Goal: Information Seeking & Learning: Learn about a topic

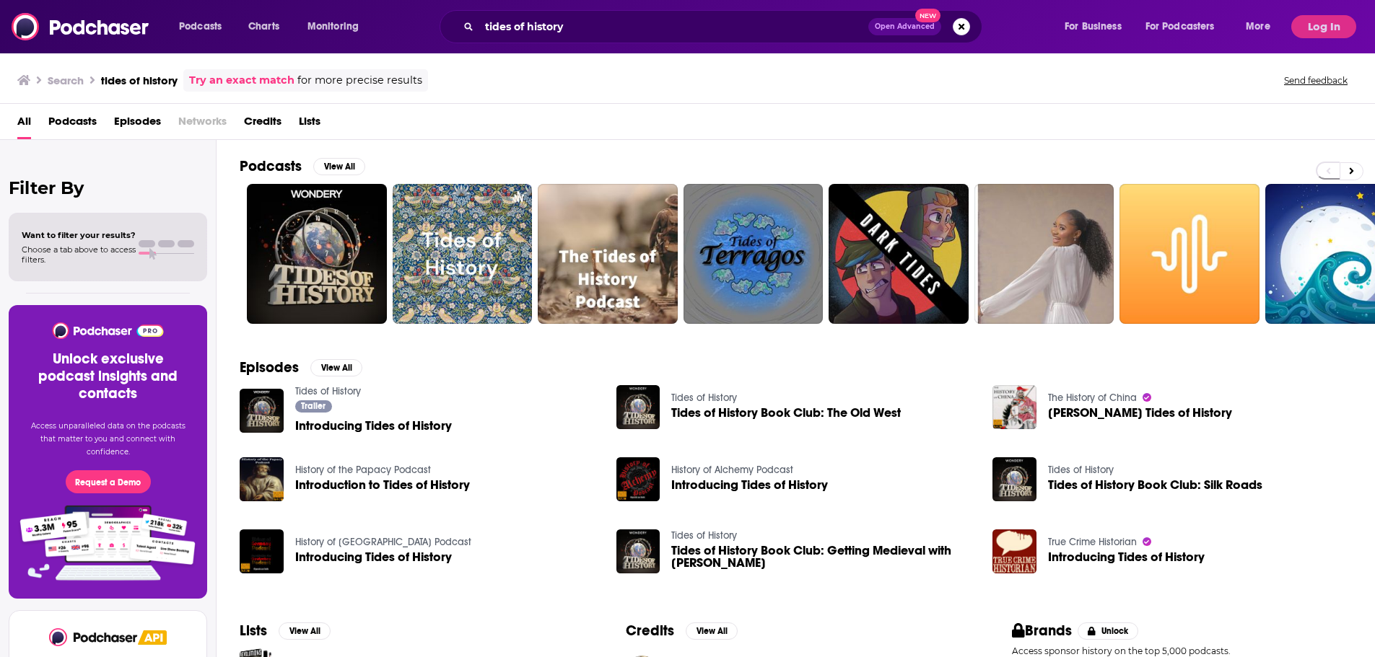
click at [312, 331] on div "Podcasts View All + 1m" at bounding box center [807, 240] width 1135 height 201
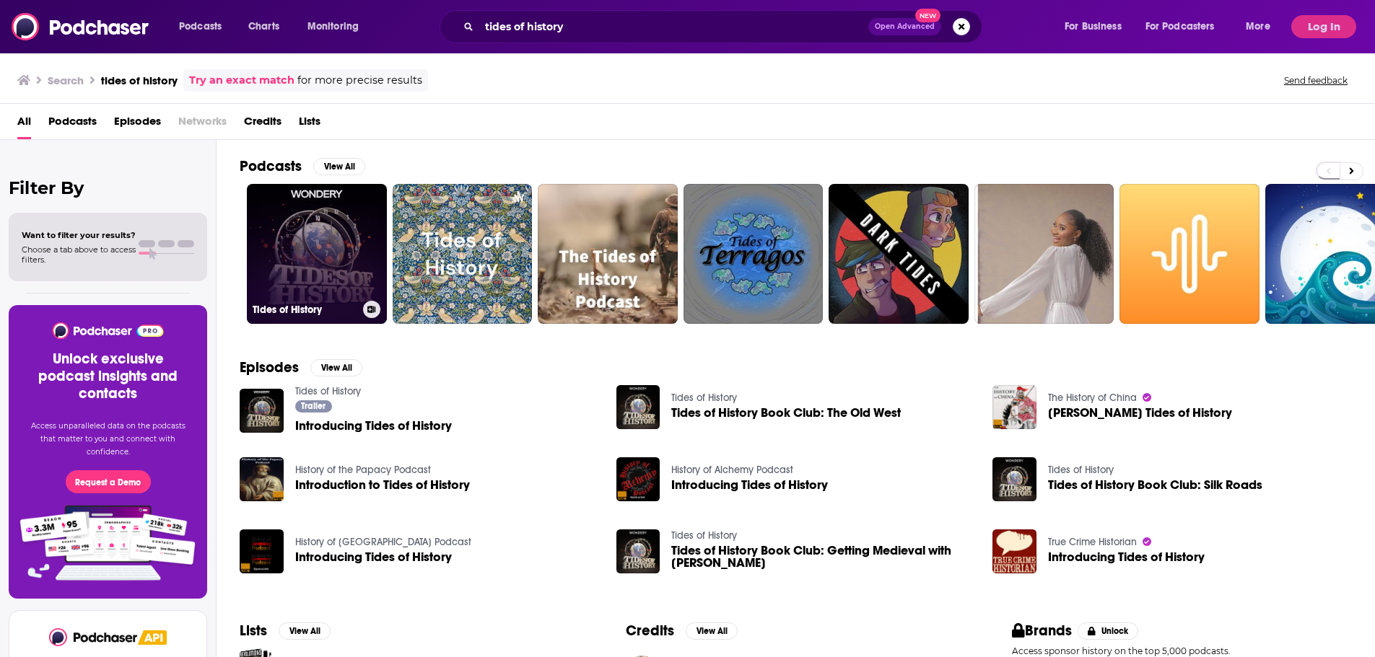
click at [311, 254] on link "Tides of History" at bounding box center [317, 254] width 140 height 140
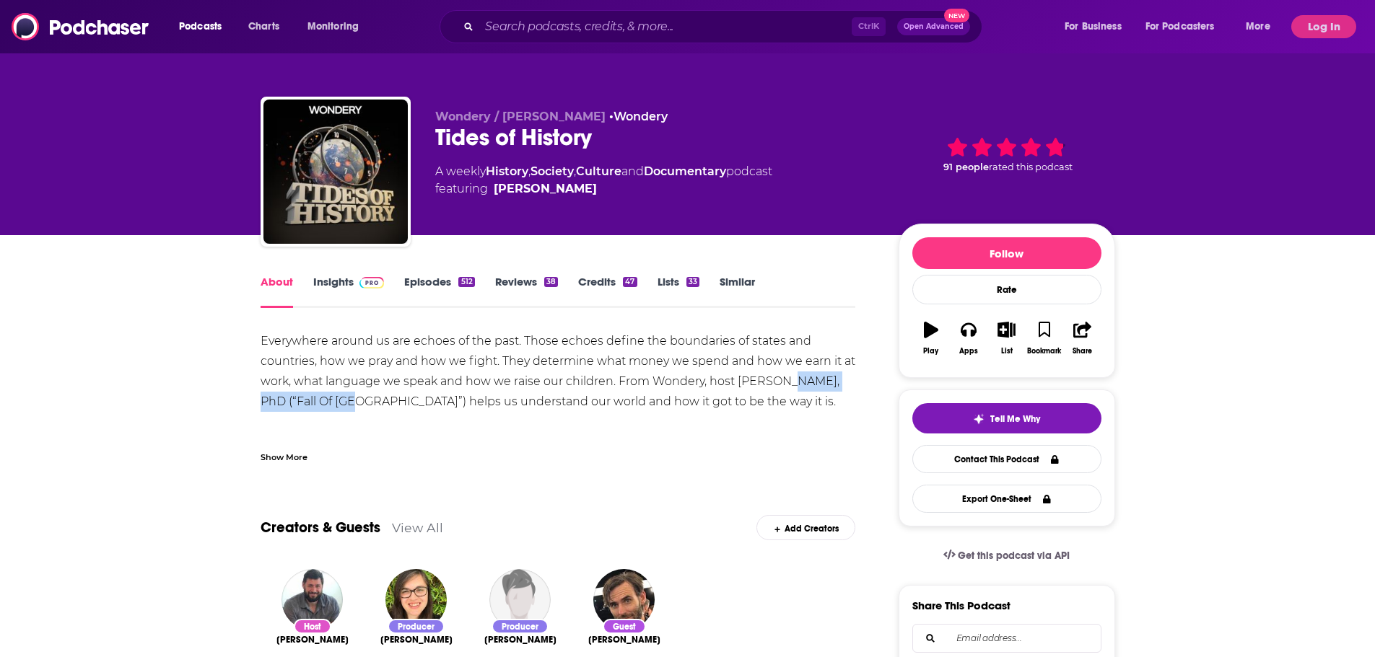
drag, startPoint x: 787, startPoint y: 385, endPoint x: 368, endPoint y: 396, distance: 419.4
click at [338, 394] on div "Everywhere around us are echoes of the past. Those echoes define the boundaries…" at bounding box center [558, 412] width 595 height 162
click at [528, 420] on div "Everywhere around us are echoes of the past. Those echoes define the boundaries…" at bounding box center [558, 412] width 595 height 162
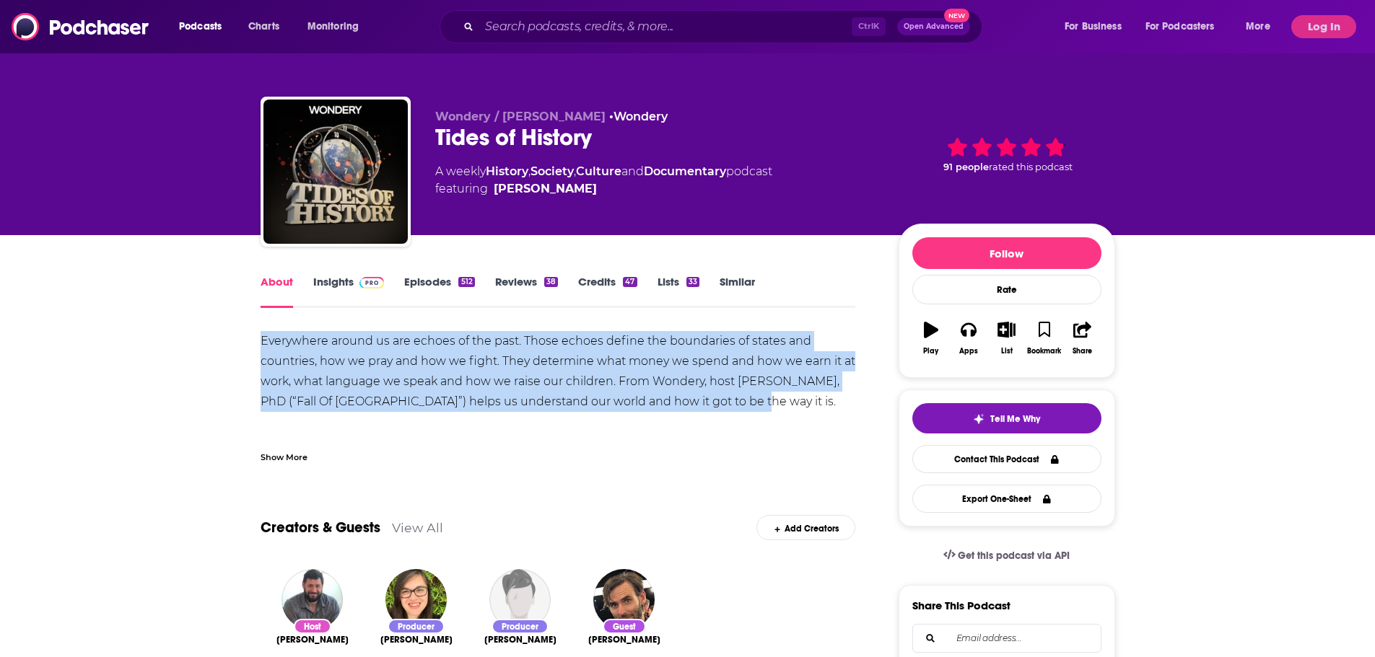
drag, startPoint x: 656, startPoint y: 404, endPoint x: 265, endPoint y: 344, distance: 395.8
copy div "Everywhere around us are echoes of the past. Those echoes define the boundaries…"
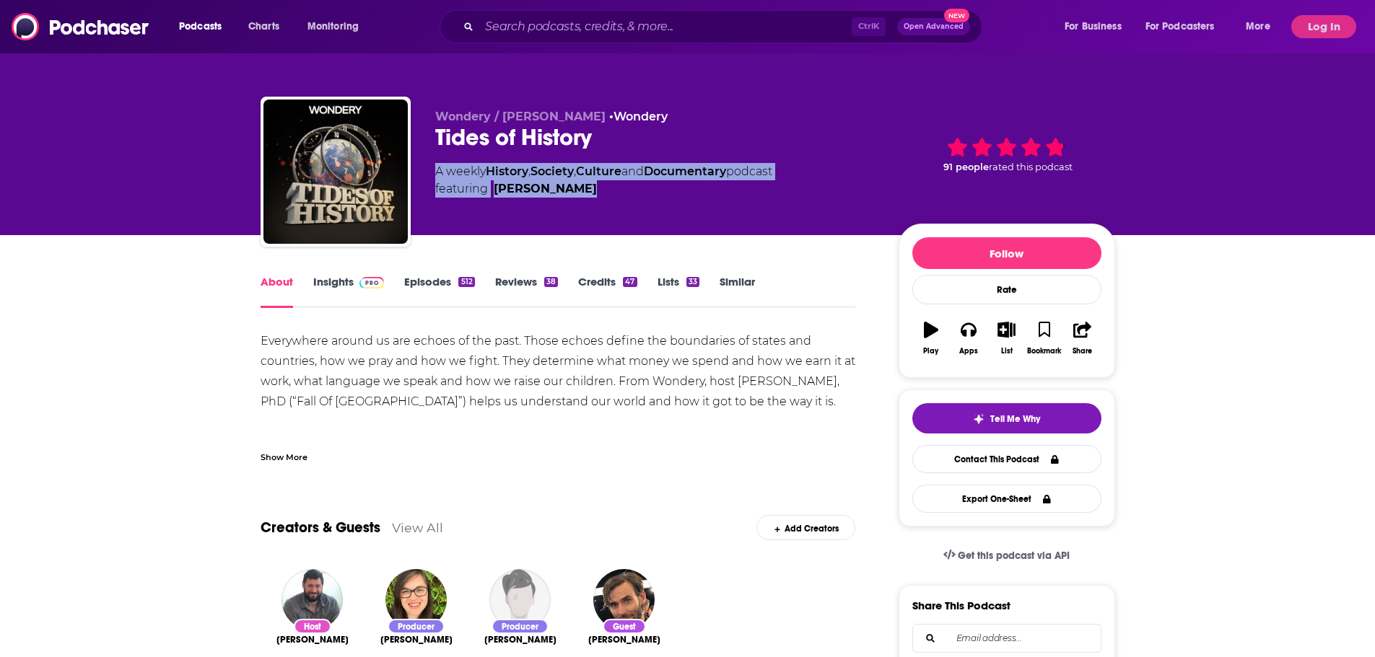
drag, startPoint x: 427, startPoint y: 168, endPoint x: 593, endPoint y: 200, distance: 169.0
click at [593, 200] on div "Wondery / [PERSON_NAME] Tides of History A weekly History , Society , Culture a…" at bounding box center [688, 175] width 854 height 156
copy div "A weekly History , Society , Culture and Documentary podcast featuring [PERSON_…"
click at [347, 279] on link "Insights" at bounding box center [348, 291] width 71 height 33
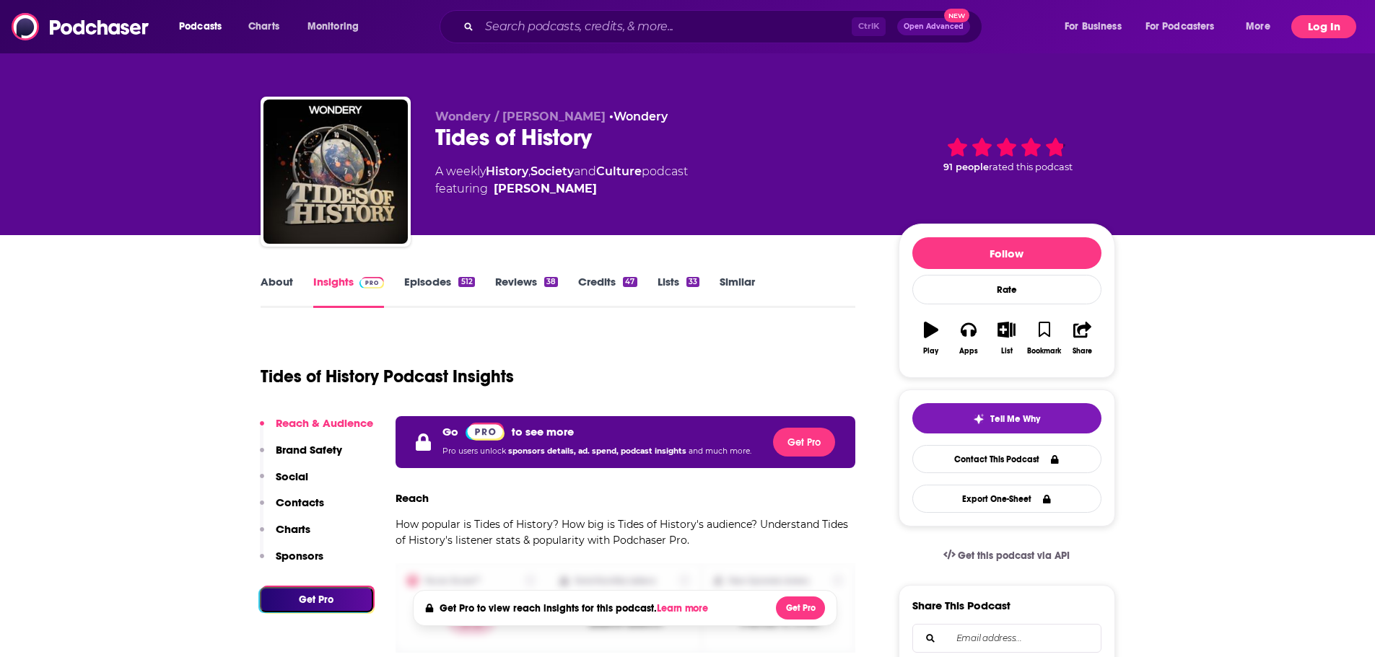
click at [1313, 20] on button "Log In" at bounding box center [1323, 26] width 65 height 23
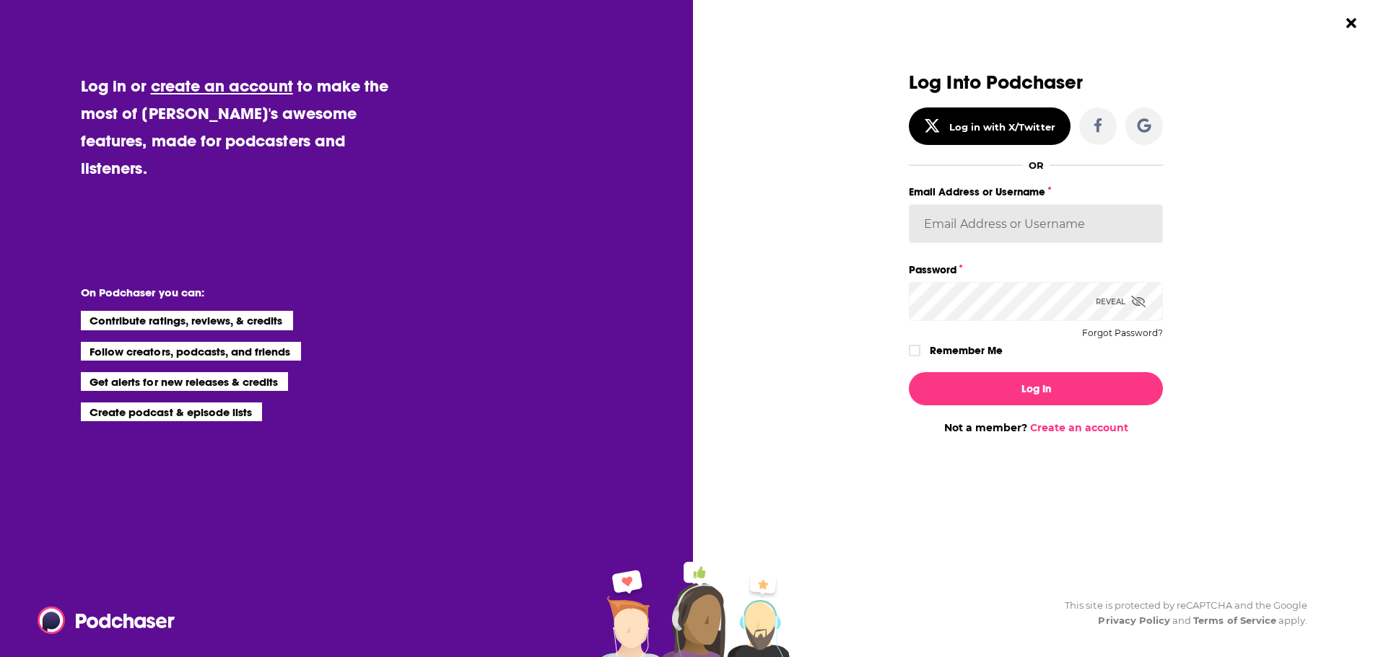
click at [965, 232] on input "Email Address or Username" at bounding box center [1036, 223] width 254 height 39
type input "[PERSON_NAME][EMAIL_ADDRESS][DOMAIN_NAME]"
click at [909, 372] on button "Log In" at bounding box center [1036, 388] width 254 height 33
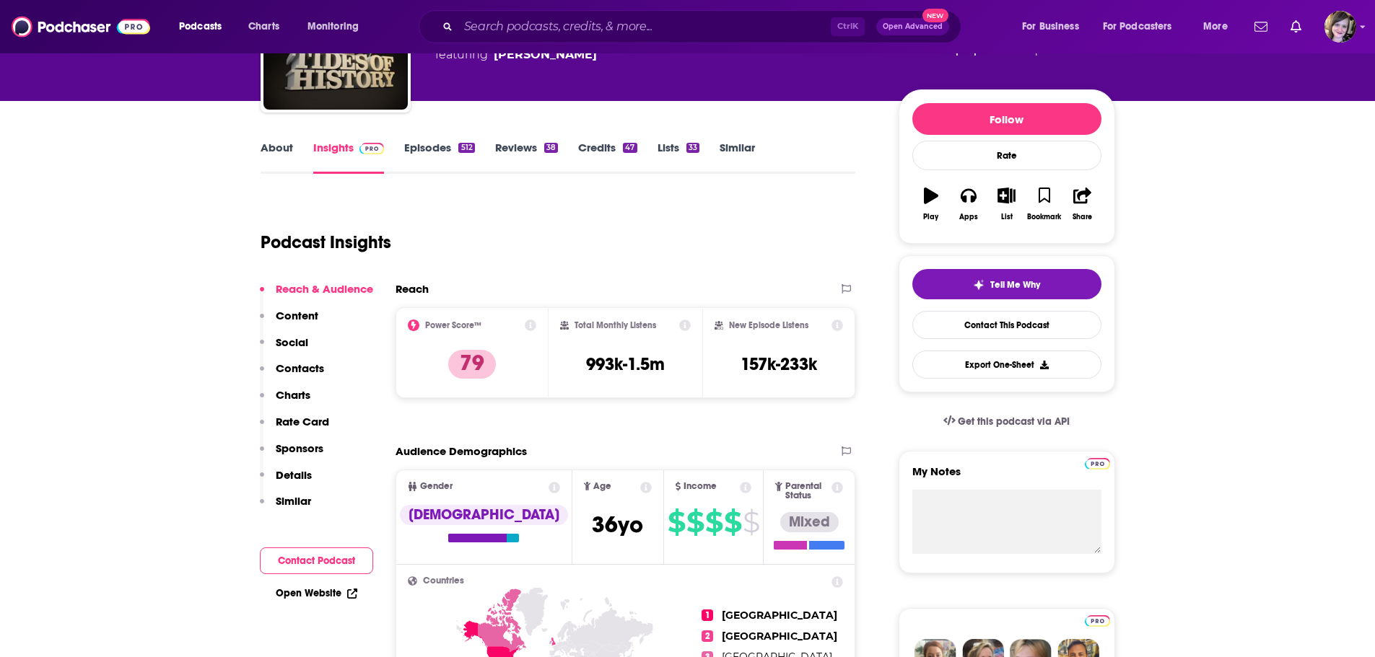
scroll to position [144, 0]
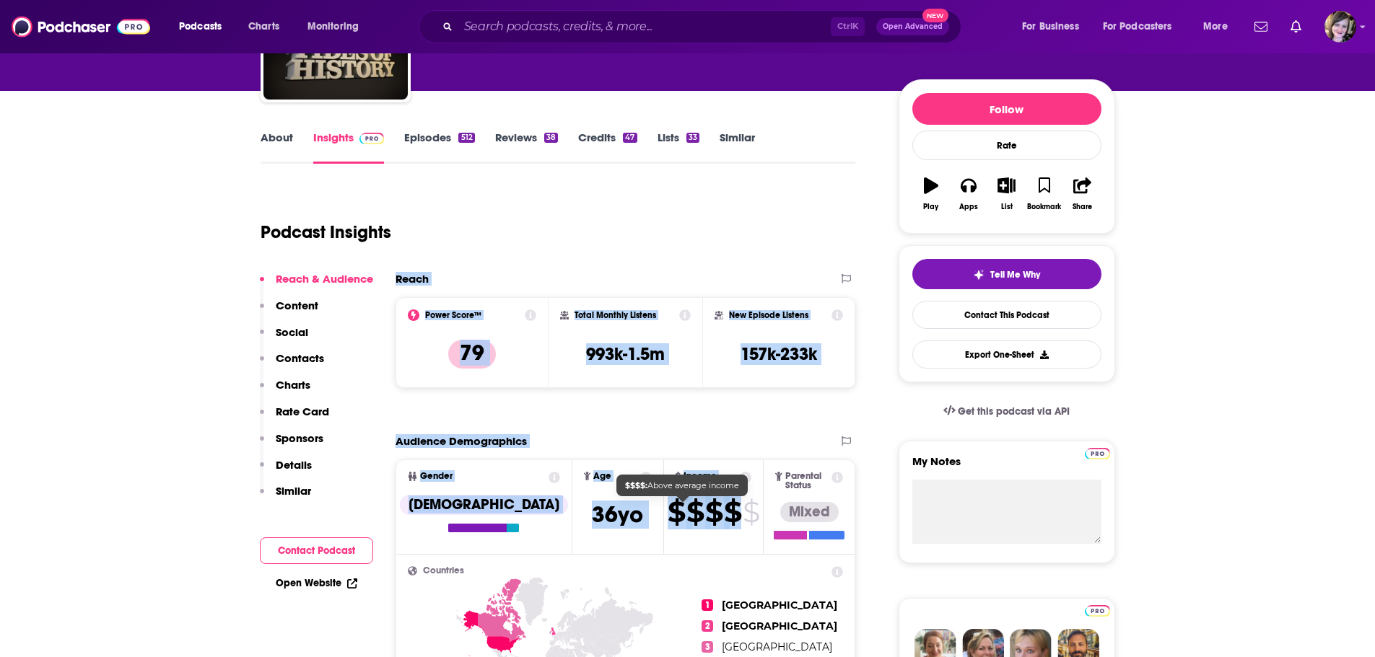
drag, startPoint x: 387, startPoint y: 281, endPoint x: 704, endPoint y: 512, distance: 392.0
copy div "Reach Power Score™ 79 Total Monthly Listens 993k-1.5m New Episode Listens 157k-…"
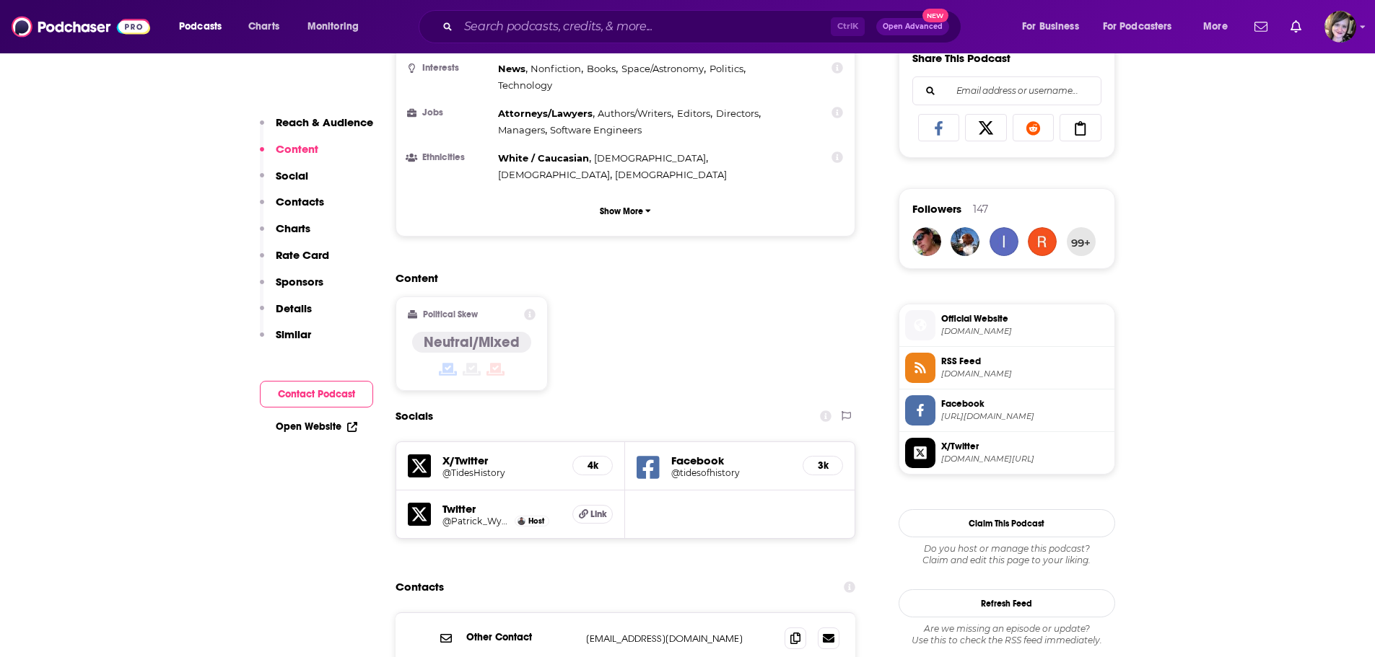
scroll to position [1082, 0]
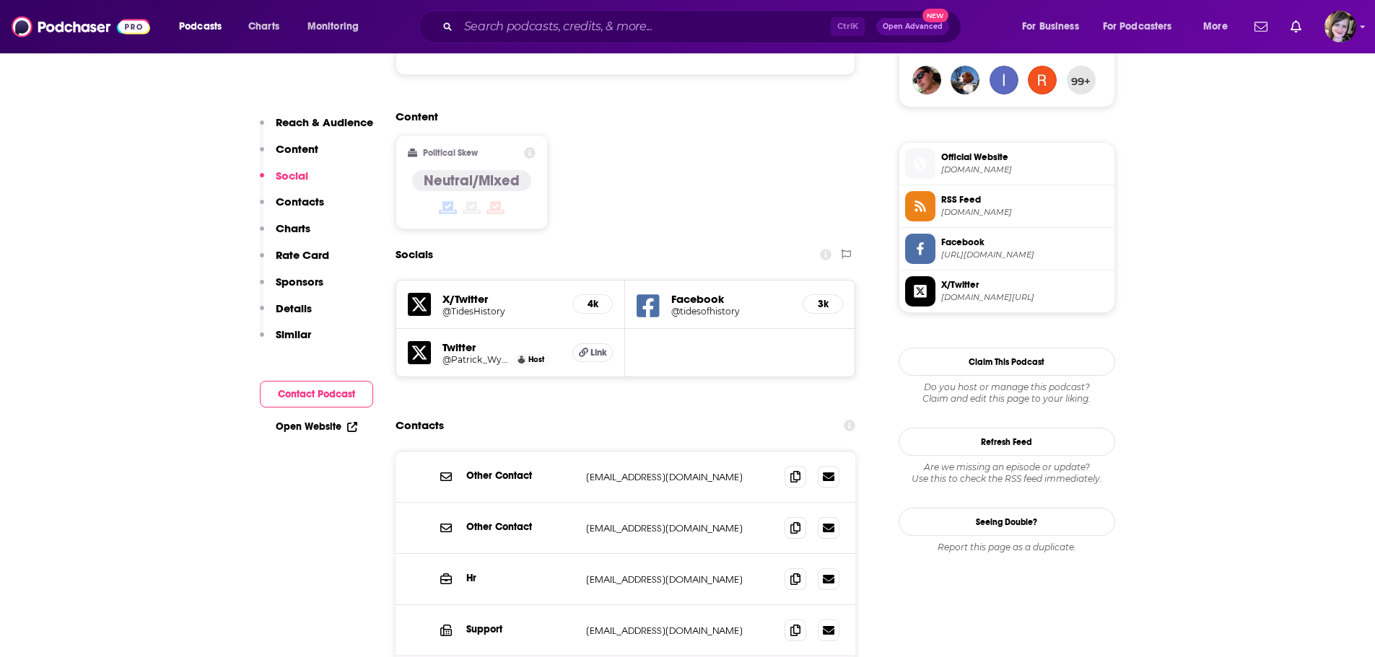
click at [315, 421] on link "Open Website" at bounding box center [317, 427] width 82 height 12
click at [543, 30] on input "Search podcasts, credits, & more..." at bounding box center [644, 26] width 372 height 23
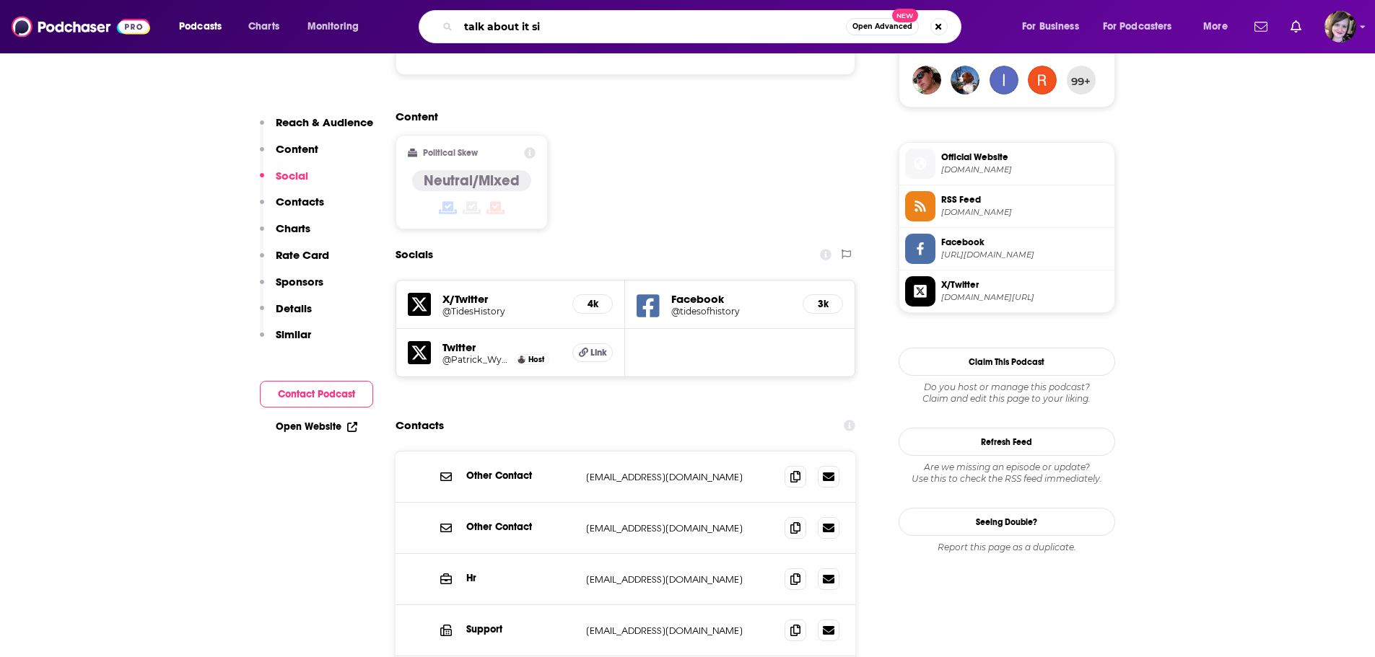
type input "talk about it sis"
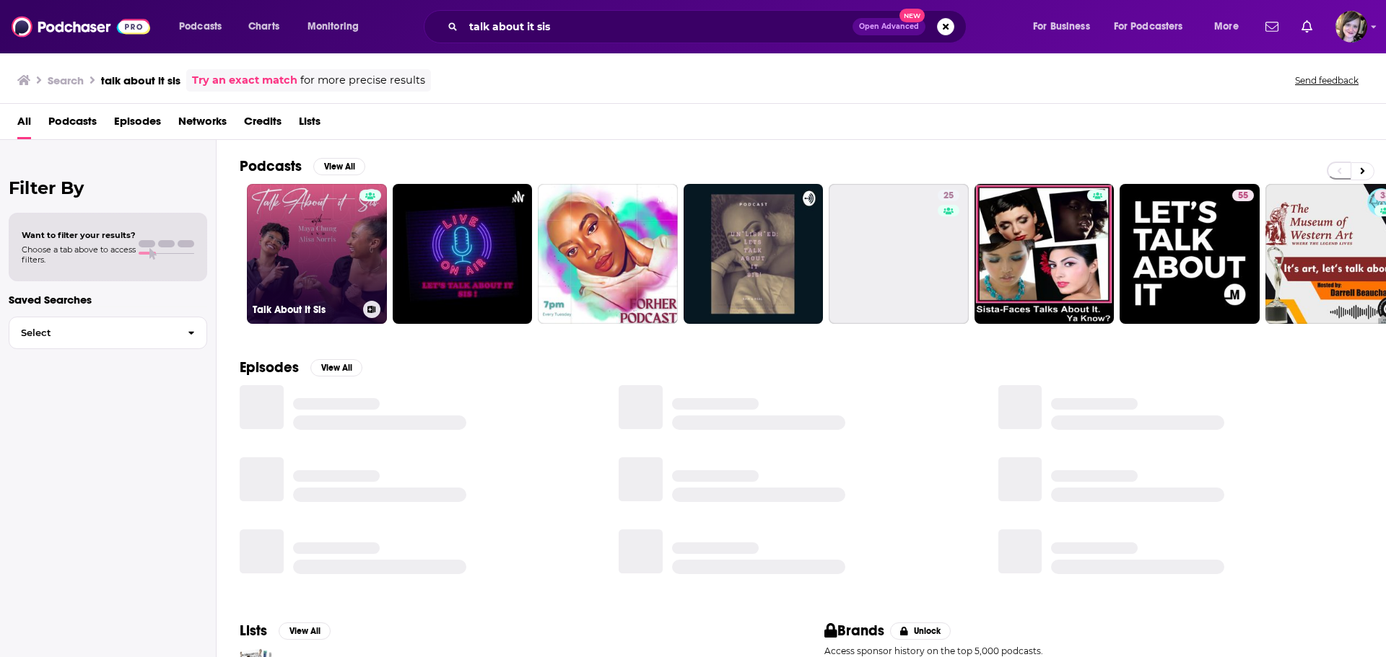
click at [283, 245] on link "Talk About It Sis" at bounding box center [317, 254] width 140 height 140
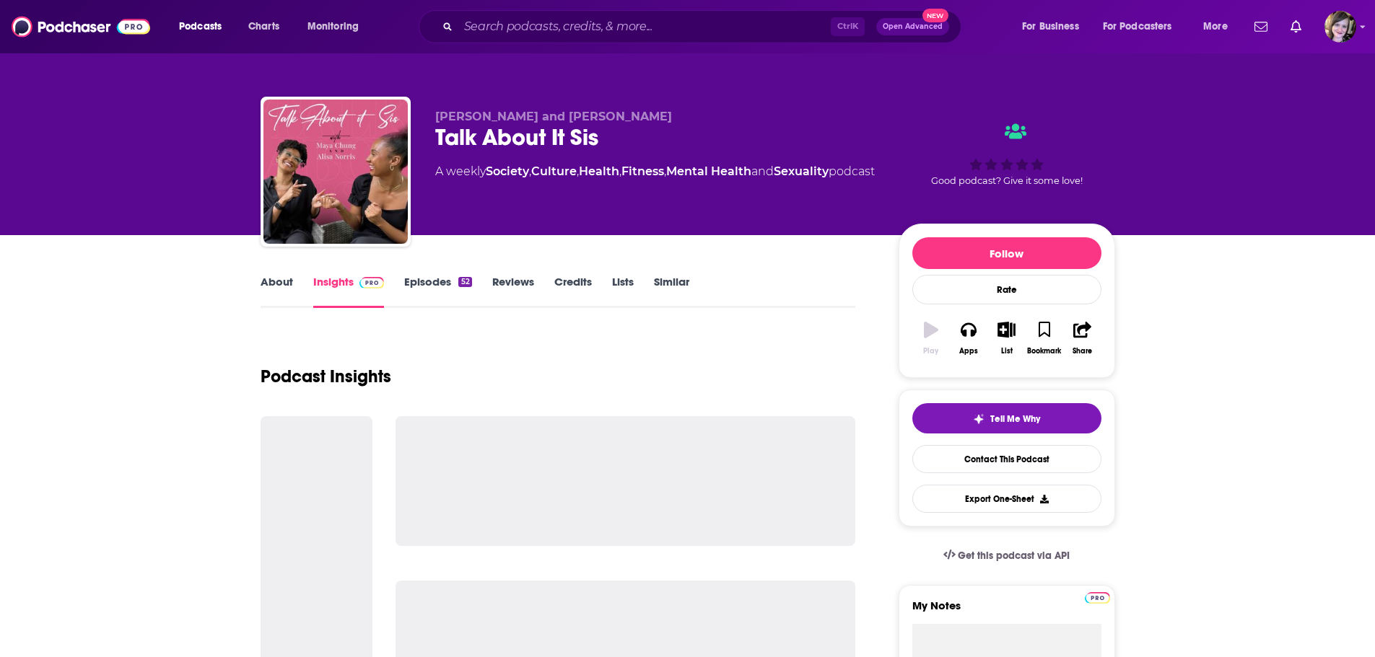
click at [284, 282] on link "About" at bounding box center [277, 291] width 32 height 33
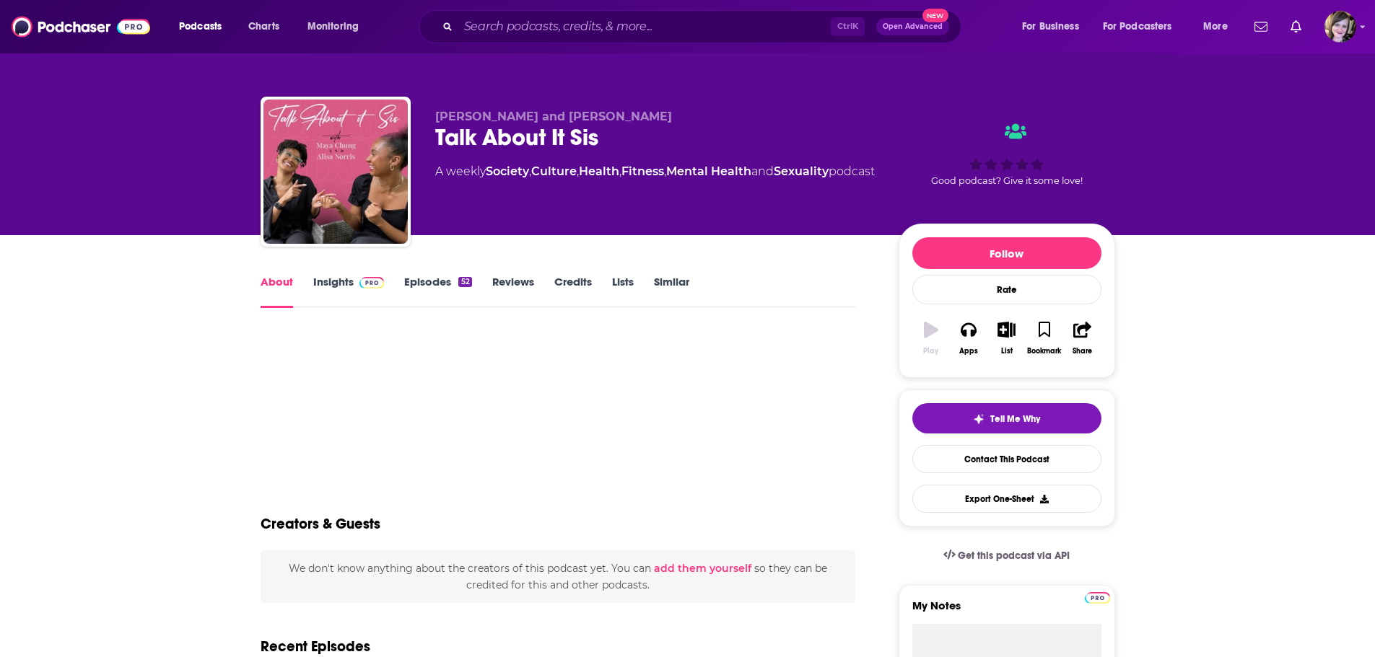
click at [328, 280] on link "Insights" at bounding box center [348, 291] width 71 height 33
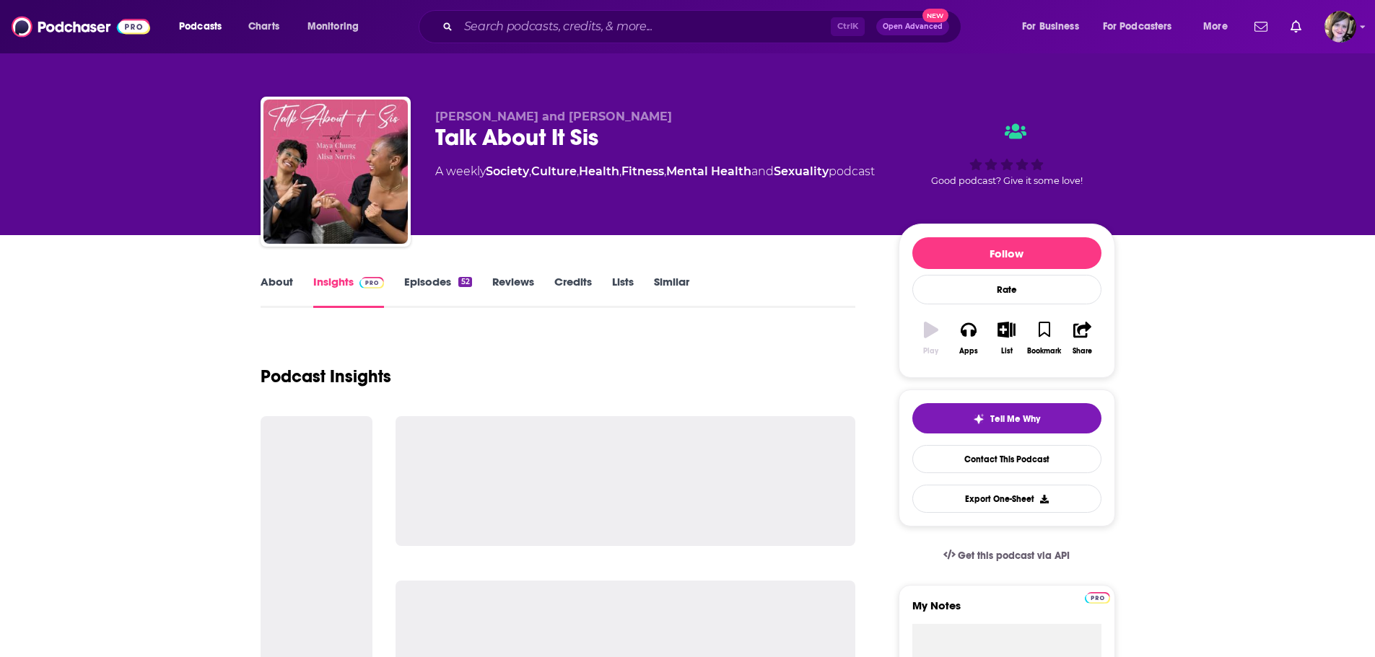
click at [269, 284] on link "About" at bounding box center [277, 291] width 32 height 33
